Goal: Task Accomplishment & Management: Complete application form

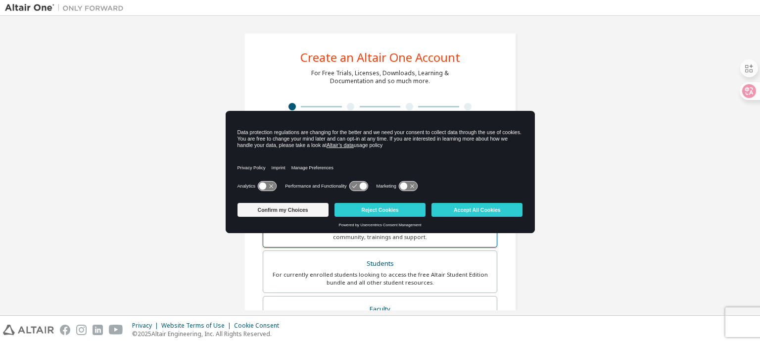
click at [403, 211] on button "Reject Cookies" at bounding box center [379, 210] width 91 height 14
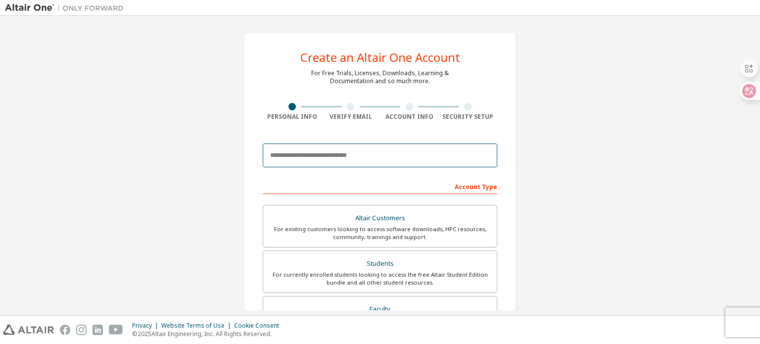
click at [393, 155] on input "email" at bounding box center [380, 155] width 235 height 24
click at [582, 207] on div "Create an Altair One Account For Free Trials, Licenses, Downloads, Learning & D…" at bounding box center [380, 283] width 750 height 524
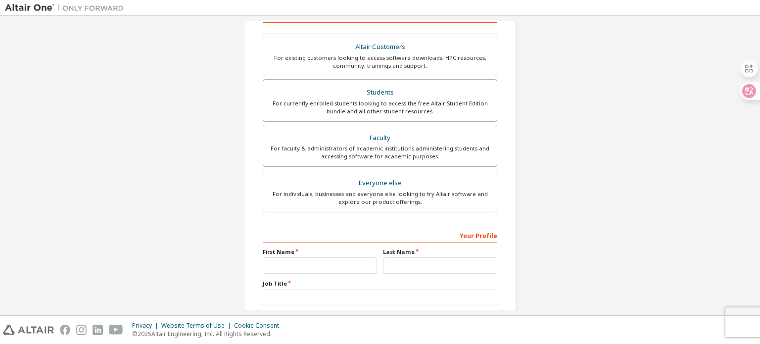
scroll to position [84, 0]
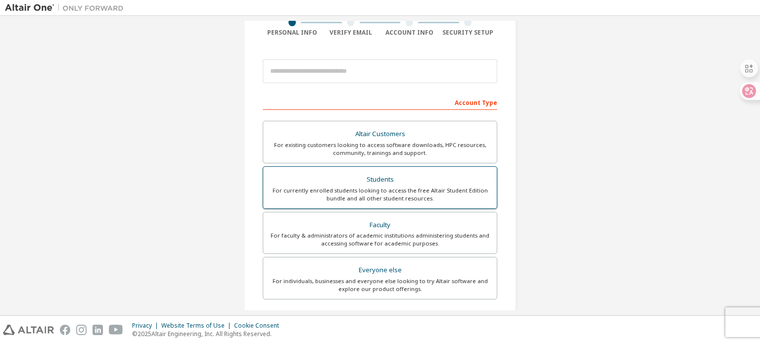
click at [455, 193] on div "For currently enrolled students looking to access the free Altair Student Editi…" at bounding box center [380, 195] width 222 height 16
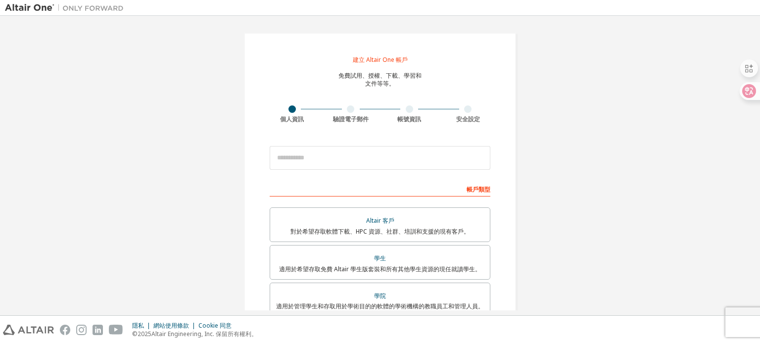
click at [482, 95] on div "建立 Altair One 帳戶 免費試用、授權、下載、學習和 文件等等。 個人資訊 驗證電子郵件 帳號資訊 安全設定 這是聯合郵箱。無需註冊新帳戶。您應該能…" at bounding box center [380, 268] width 272 height 471
click at [422, 154] on input "email" at bounding box center [380, 158] width 221 height 24
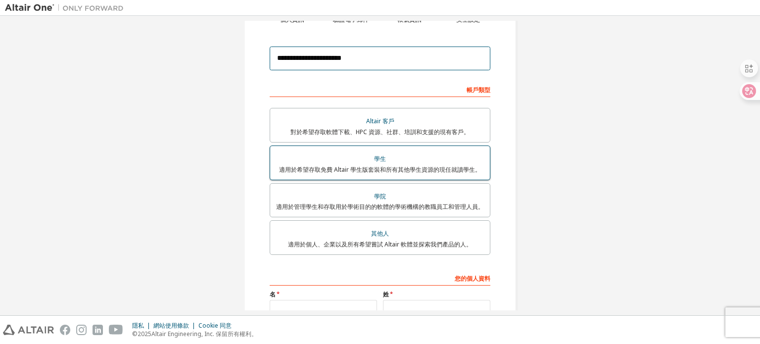
scroll to position [49, 0]
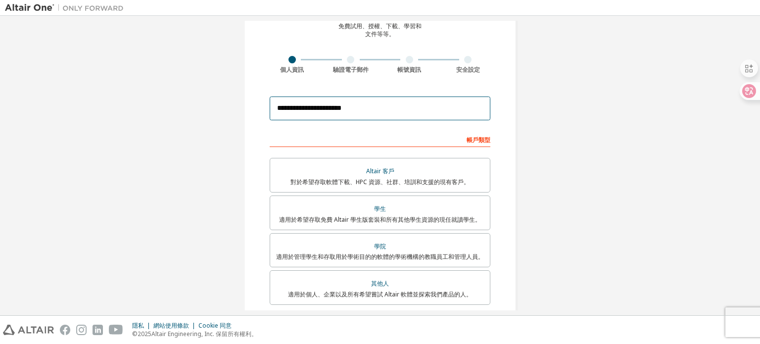
drag, startPoint x: 364, startPoint y: 107, endPoint x: 250, endPoint y: 99, distance: 114.1
click at [250, 99] on div "**********" at bounding box center [380, 218] width 272 height 471
click at [398, 102] on input "**********" at bounding box center [380, 108] width 221 height 24
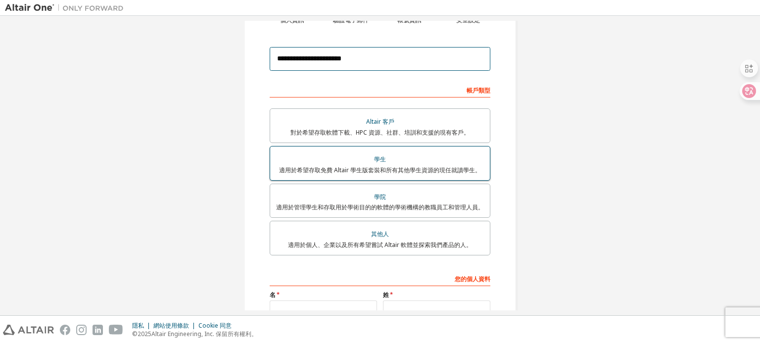
type input "**********"
click at [415, 166] on font "適用於希望存取免費 Altair 學生版套裝和所有其他學生資源的現任就讀學生。" at bounding box center [380, 170] width 202 height 8
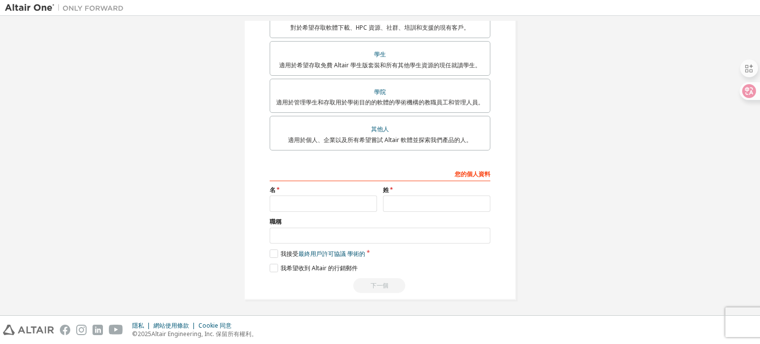
scroll to position [205, 0]
click at [353, 201] on input "text" at bounding box center [323, 202] width 107 height 16
type input "*"
type input "**"
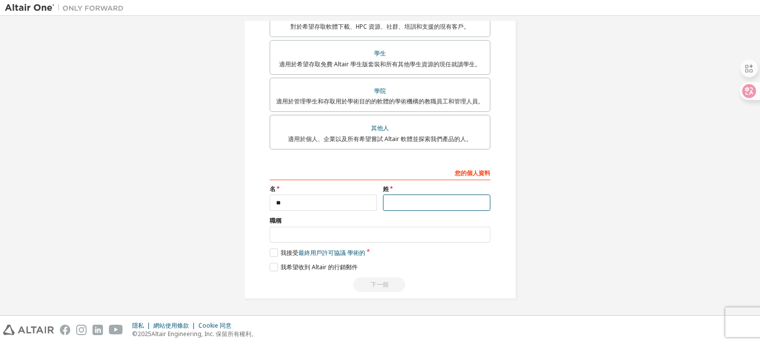
type input "*"
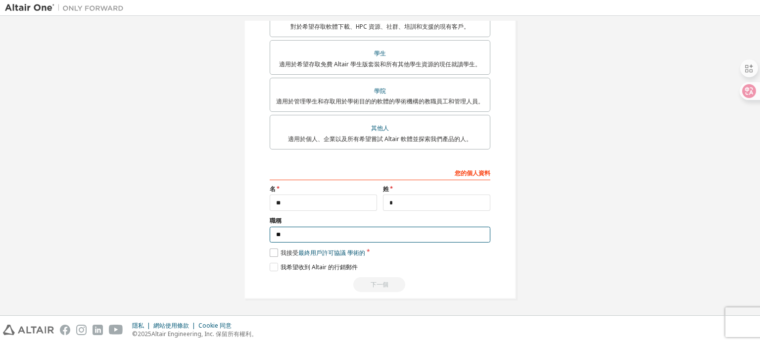
type input "**"
click at [271, 255] on label "我接受 最終用戶許可協議 學術的" at bounding box center [317, 252] width 95 height 8
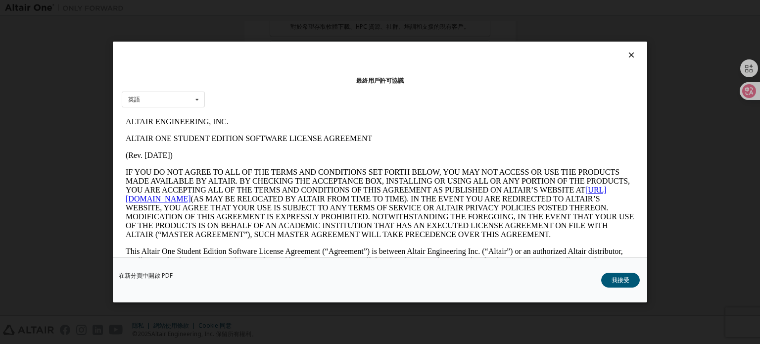
scroll to position [0, 0]
click at [154, 102] on div "英語 英語" at bounding box center [163, 100] width 83 height 16
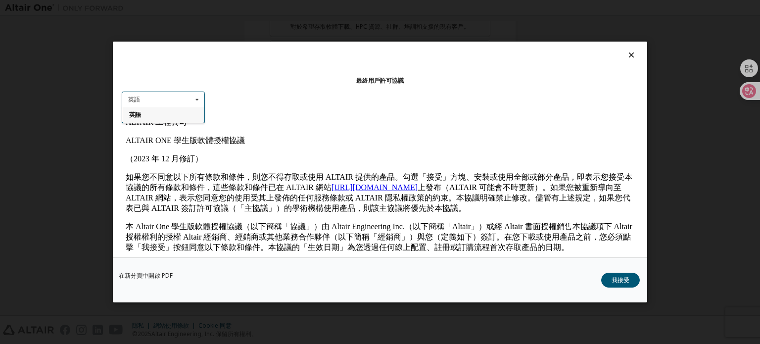
drag, startPoint x: 231, startPoint y: 121, endPoint x: 324, endPoint y: 236, distance: 147.7
click at [231, 121] on p "ALTAIR 工程公司" at bounding box center [380, 122] width 509 height 10
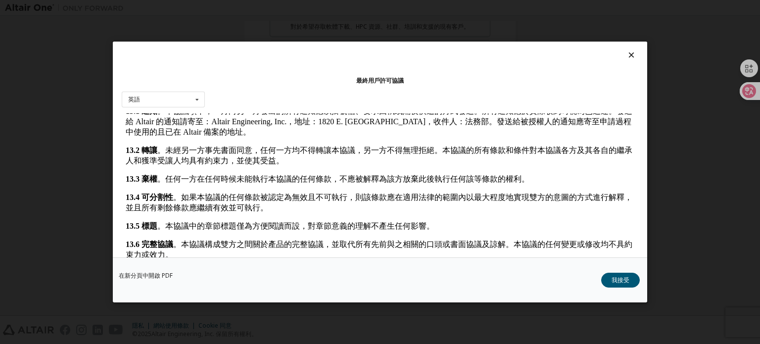
scroll to position [1858, 0]
click at [629, 284] on button "我接受" at bounding box center [620, 280] width 39 height 15
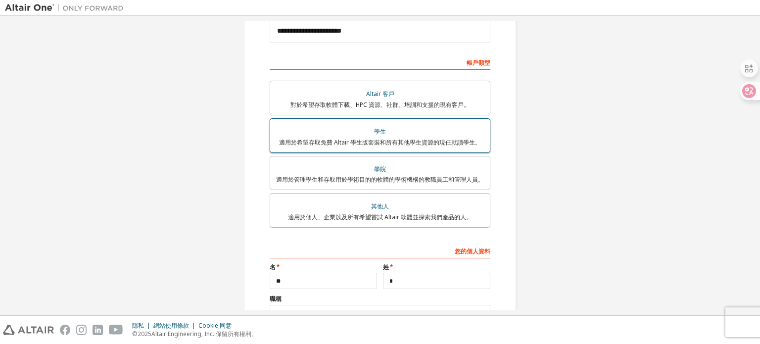
scroll to position [205, 0]
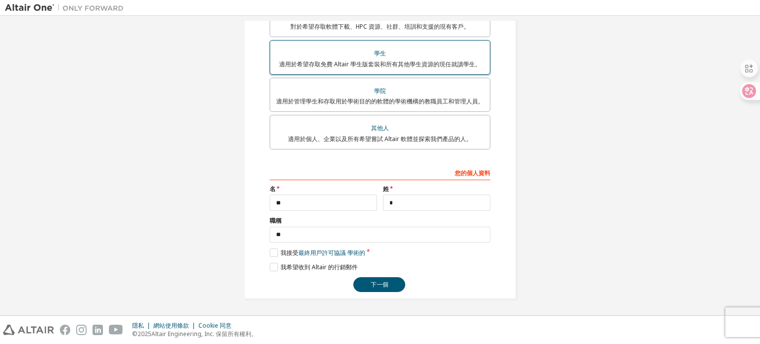
click at [396, 277] on button "下一個" at bounding box center [379, 284] width 52 height 15
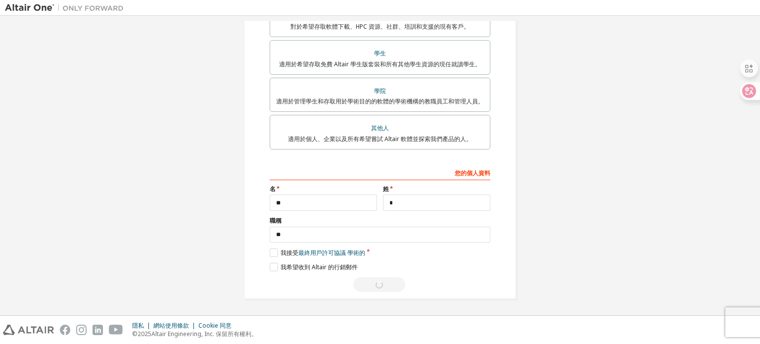
scroll to position [0, 0]
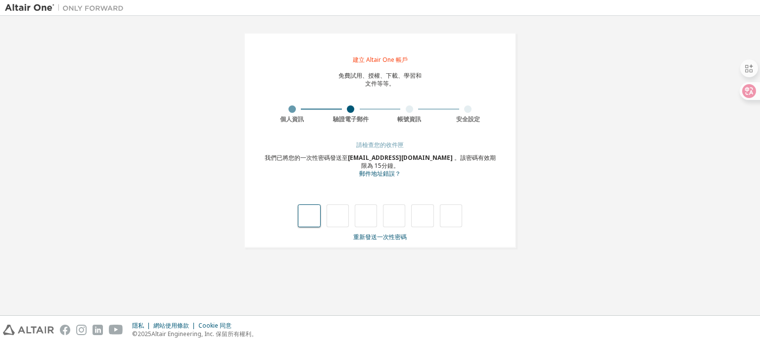
type input "*"
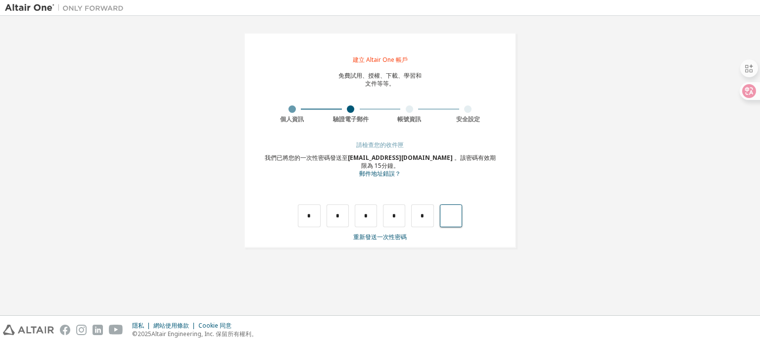
type input "*"
click at [312, 216] on input "text" at bounding box center [309, 215] width 22 height 23
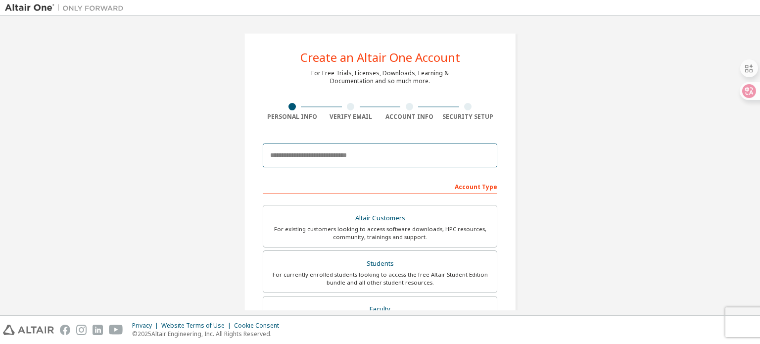
click at [409, 148] on input "email" at bounding box center [380, 155] width 235 height 24
type input "**********"
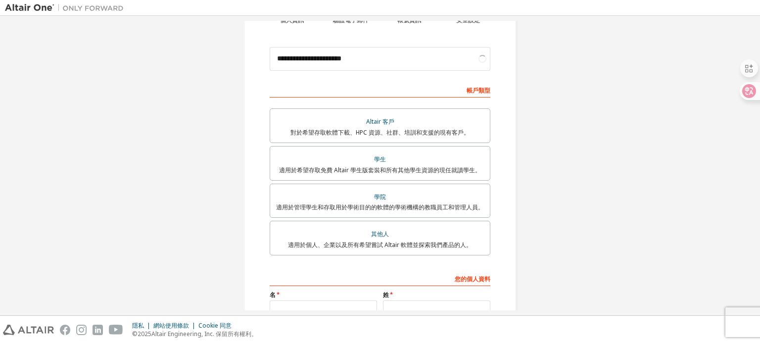
scroll to position [101, 0]
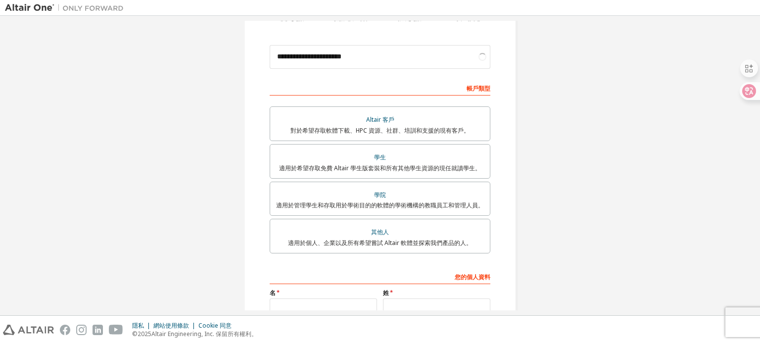
click at [650, 211] on div "**********" at bounding box center [380, 167] width 750 height 495
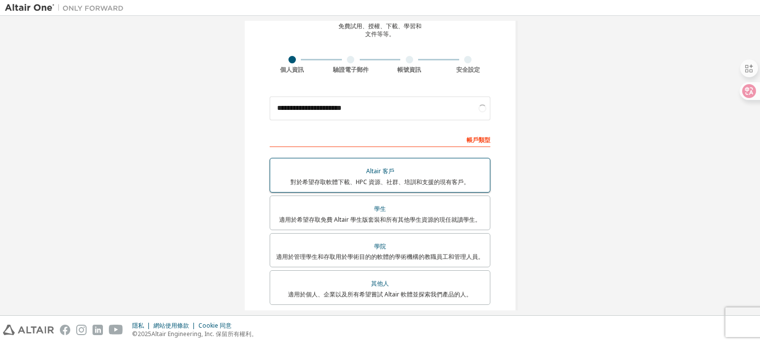
scroll to position [148, 0]
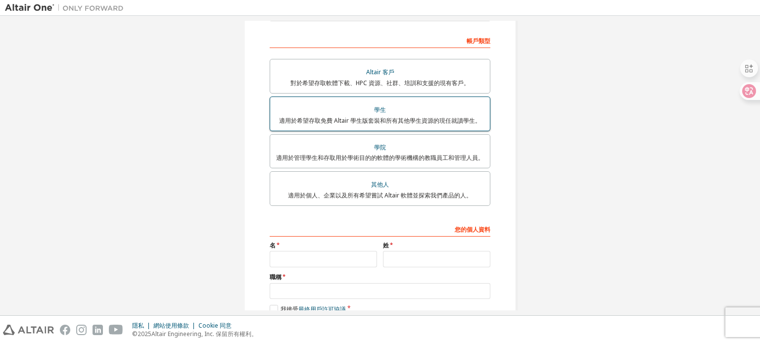
click at [439, 120] on font "適用於希望存取免費 Altair 學生版套裝和所有其他學生資源的現任就讀學生。" at bounding box center [380, 120] width 202 height 8
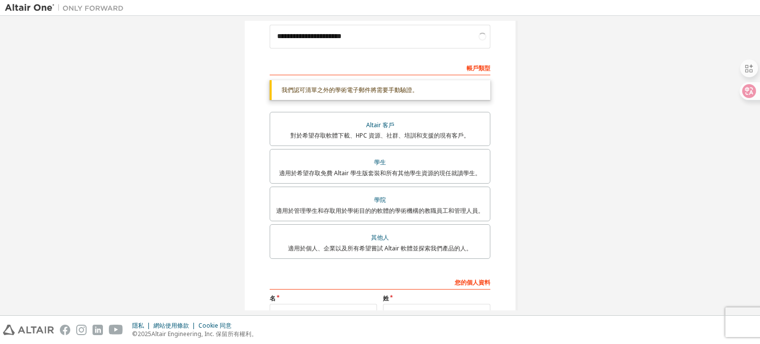
scroll to position [231, 0]
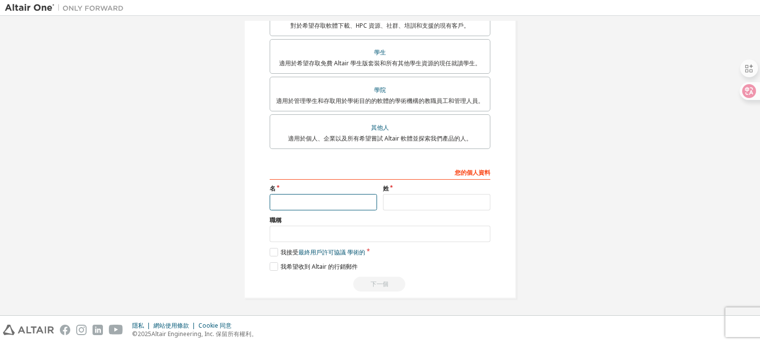
click at [357, 199] on input "text" at bounding box center [323, 202] width 107 height 16
type input "**"
click at [439, 197] on input "text" at bounding box center [436, 202] width 107 height 16
type input "*"
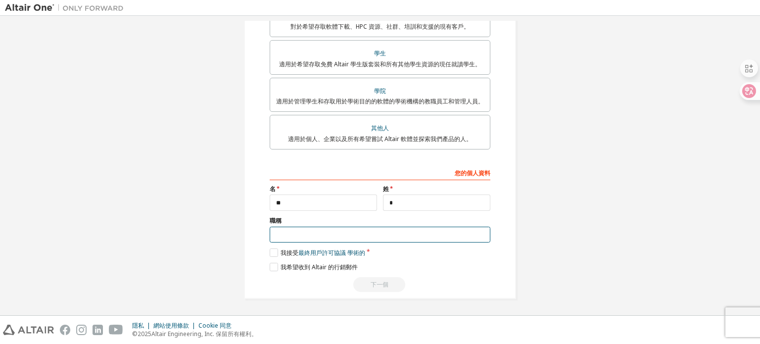
click at [386, 233] on input "text" at bounding box center [380, 235] width 221 height 16
type input "**"
click at [273, 252] on label "我接受 最終用戶許可協議 學術的" at bounding box center [317, 252] width 95 height 8
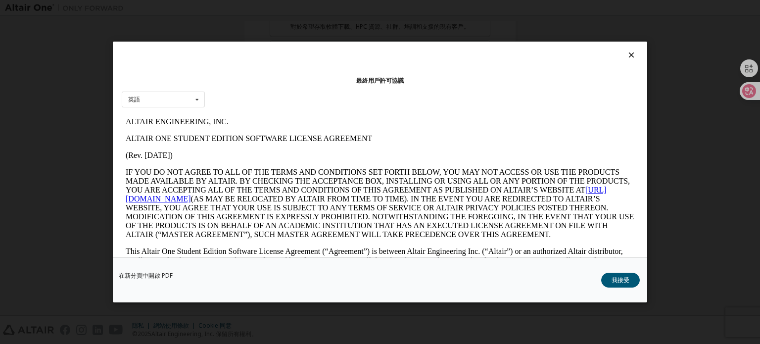
scroll to position [0, 0]
click at [627, 283] on font "我接受" at bounding box center [621, 280] width 18 height 8
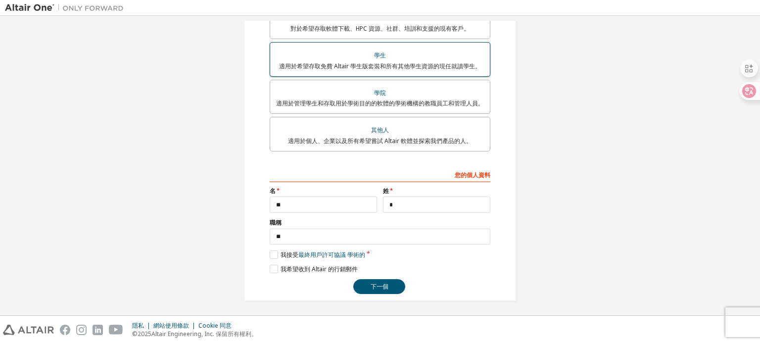
scroll to position [205, 0]
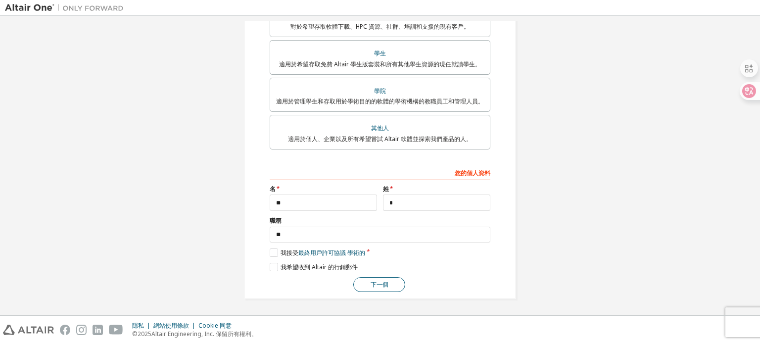
click at [387, 283] on button "下一個" at bounding box center [379, 284] width 52 height 15
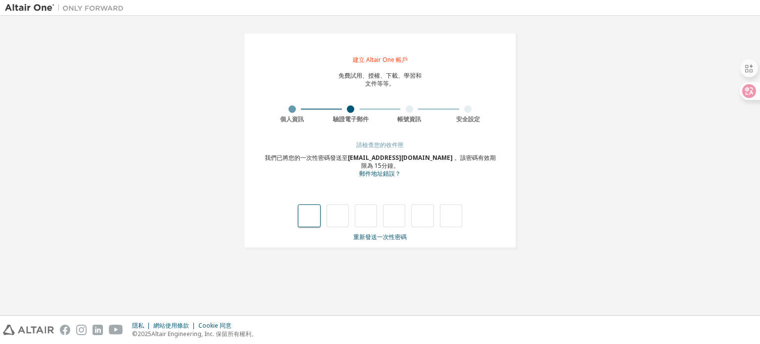
type input "*"
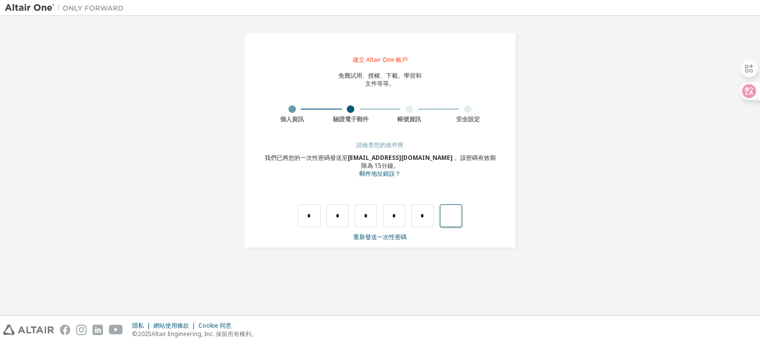
type input "*"
